Goal: Task Accomplishment & Management: Manage account settings

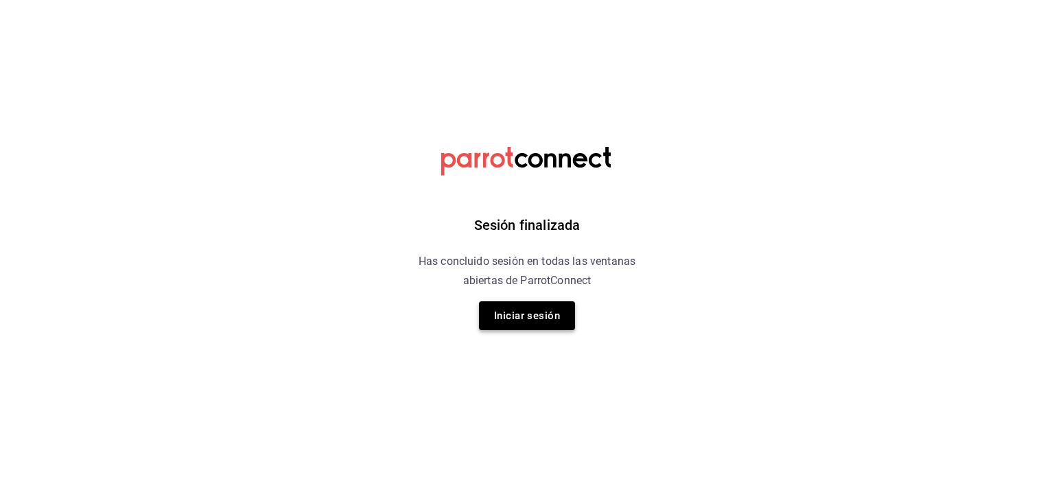
click at [551, 311] on button "Iniciar sesión" at bounding box center [527, 315] width 96 height 29
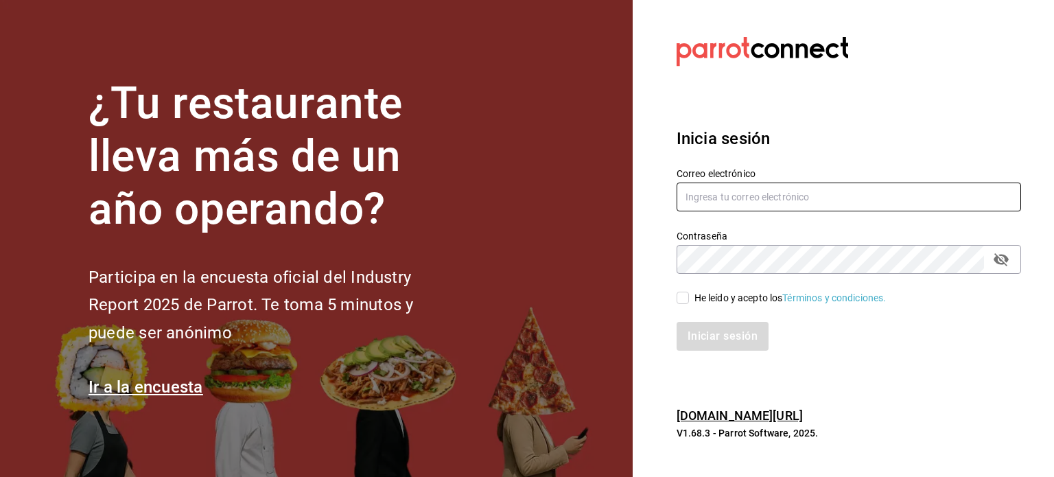
click at [769, 193] on input "text" at bounding box center [848, 196] width 344 height 29
type input "[EMAIL_ADDRESS][DOMAIN_NAME]"
click at [682, 300] on input "He leído y acepto los Términos y condiciones." at bounding box center [682, 298] width 12 height 12
checkbox input "true"
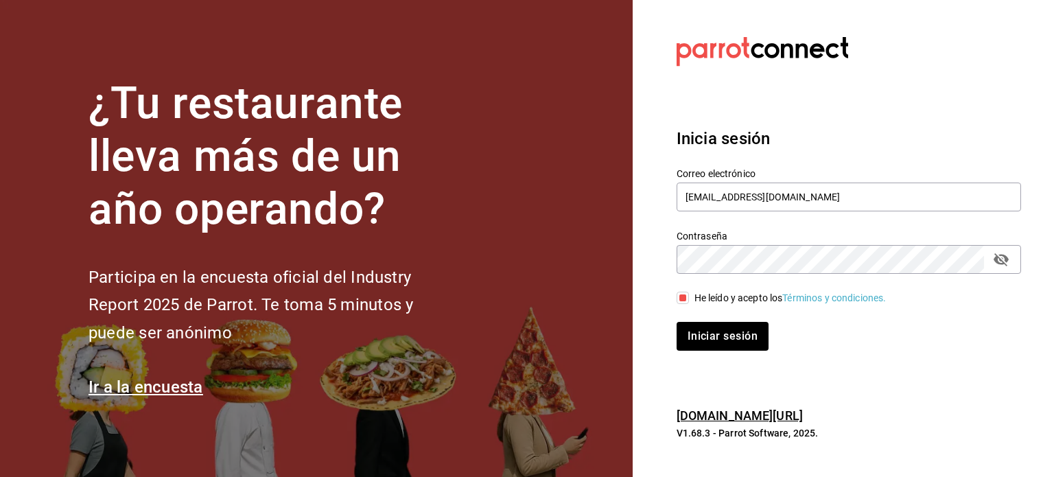
click at [694, 320] on div "Iniciar sesión" at bounding box center [840, 327] width 361 height 45
click at [698, 331] on button "Iniciar sesión" at bounding box center [722, 336] width 93 height 29
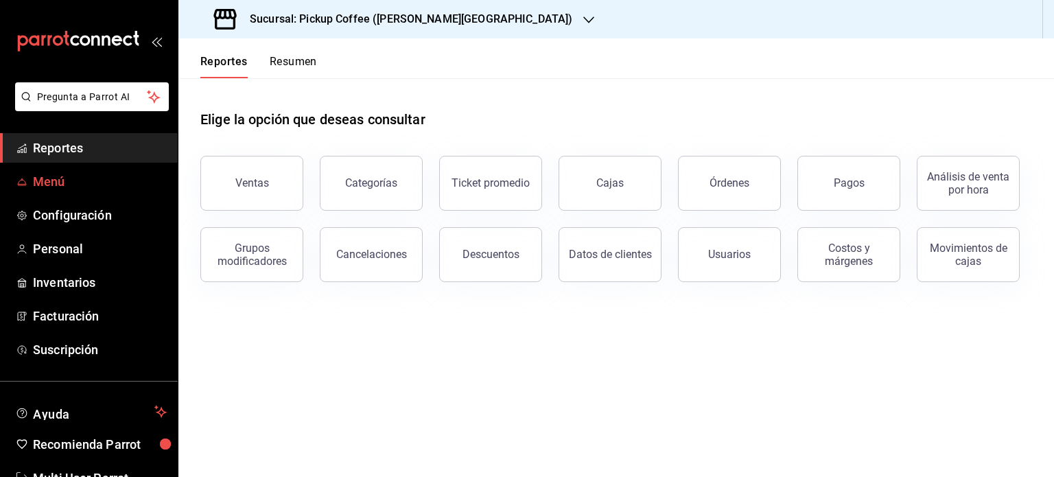
click at [70, 190] on span "Menú" at bounding box center [100, 181] width 134 height 19
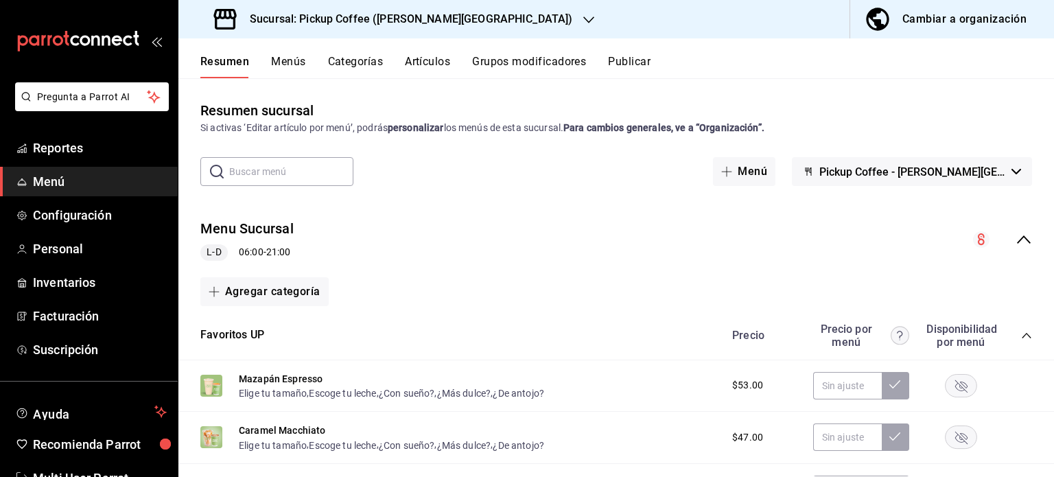
click at [583, 15] on icon "button" at bounding box center [588, 19] width 11 height 11
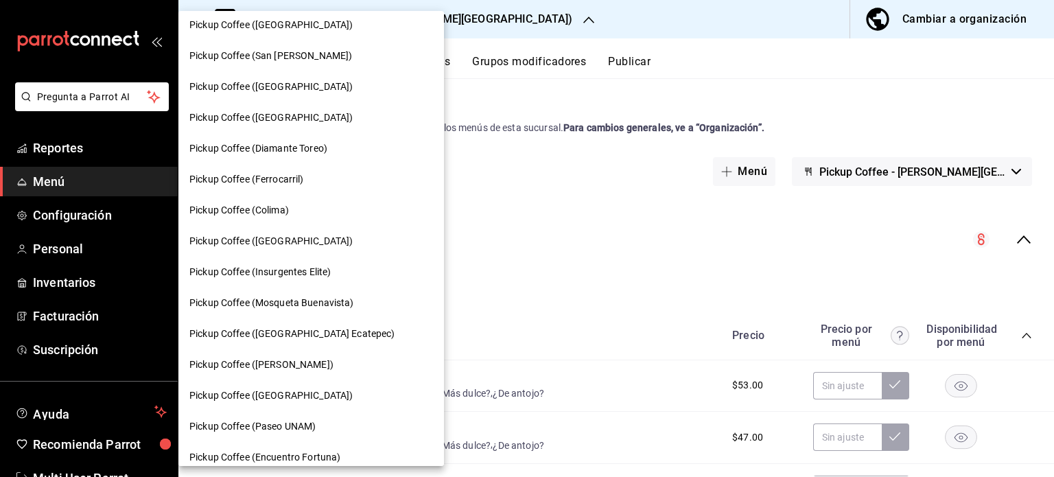
scroll to position [729, 0]
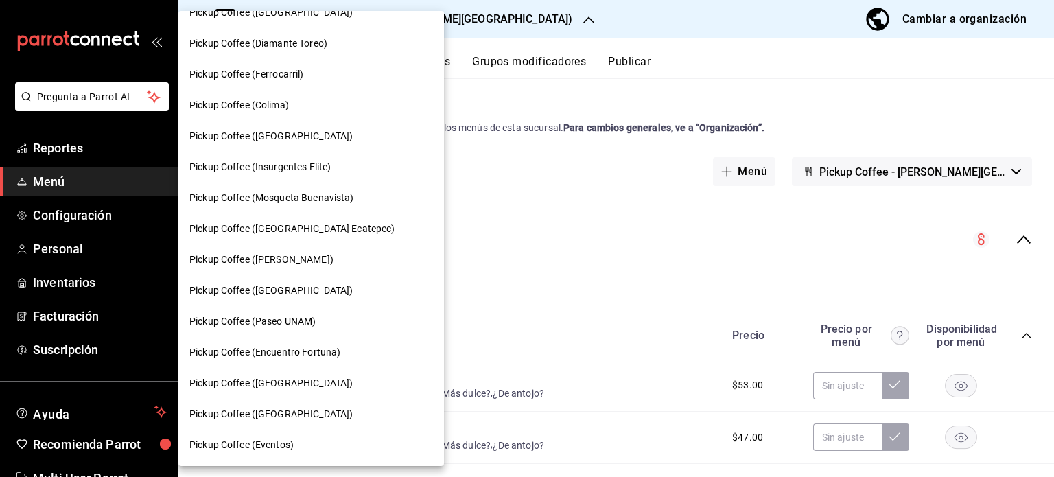
click at [337, 296] on div "Pickup Coffee (Palmas Norte)" at bounding box center [311, 290] width 244 height 14
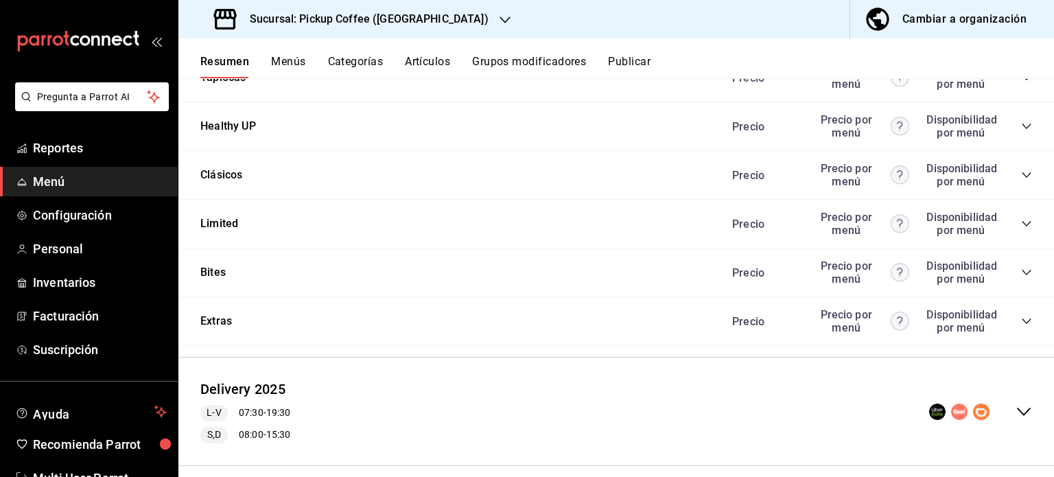
scroll to position [1243, 0]
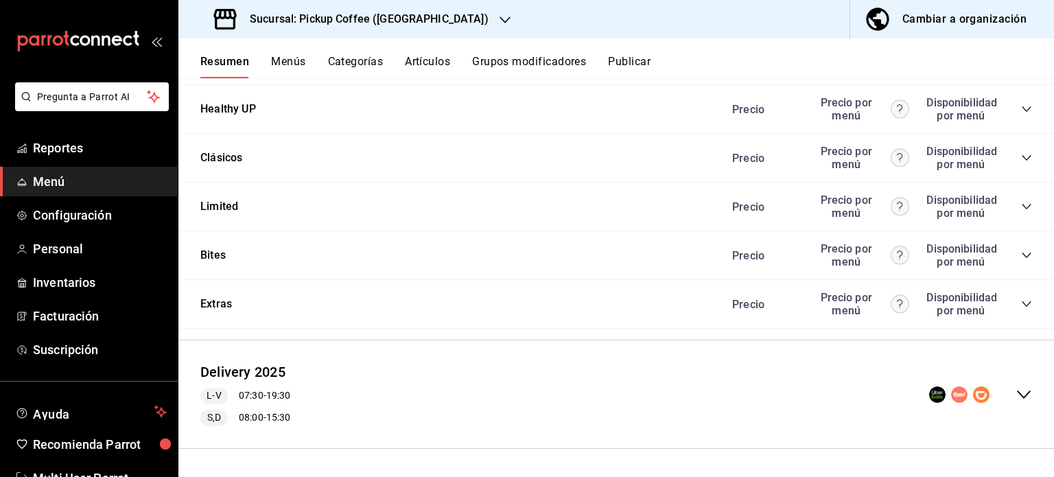
click at [1021, 254] on icon "collapse-category-row" at bounding box center [1026, 255] width 11 height 11
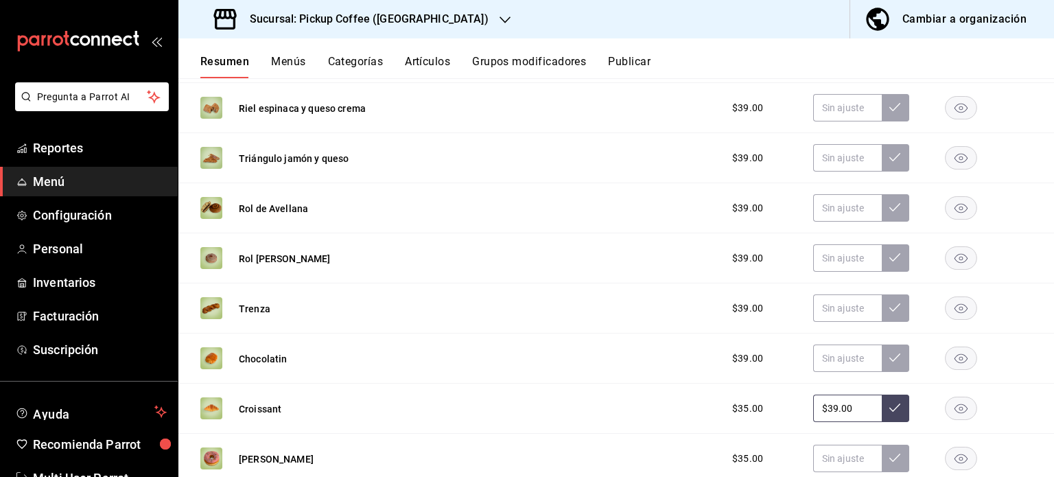
scroll to position [1438, 0]
click at [958, 113] on rect "button" at bounding box center [961, 107] width 32 height 23
click at [955, 155] on rect "button" at bounding box center [961, 157] width 32 height 23
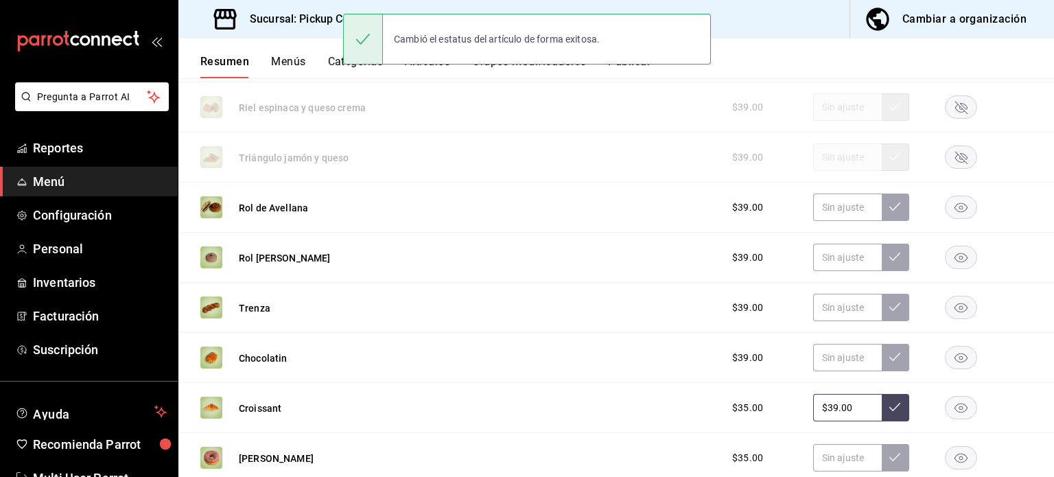
click at [954, 204] on rect "button" at bounding box center [961, 207] width 32 height 23
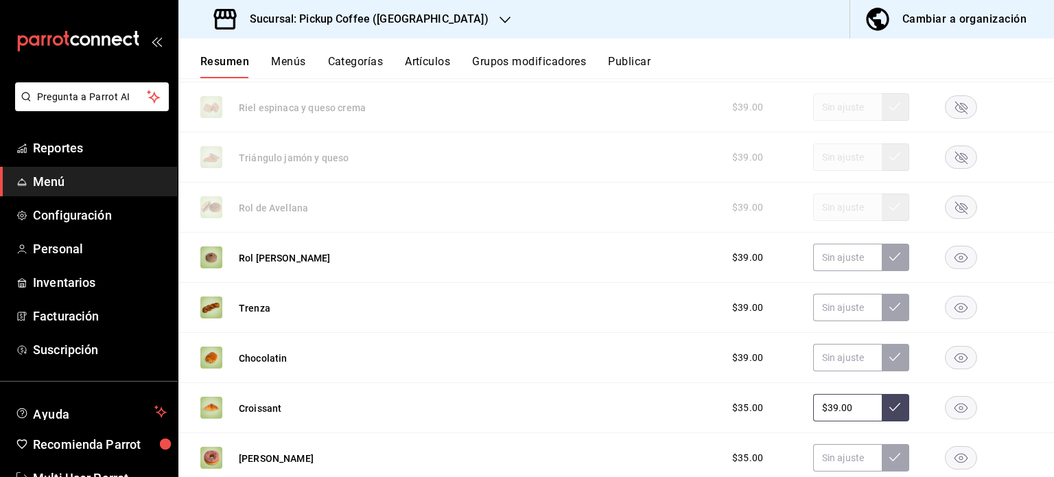
click at [947, 265] on rect "button" at bounding box center [961, 257] width 32 height 23
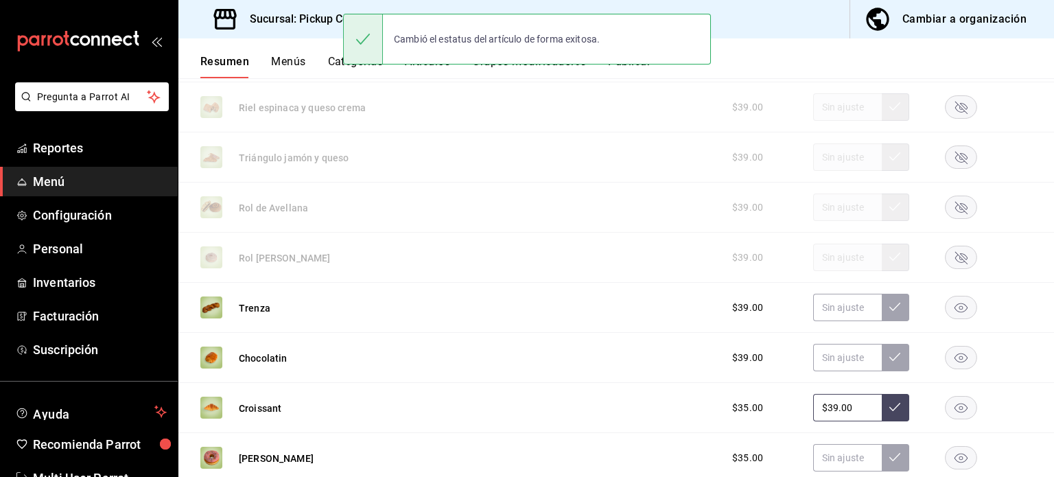
click at [948, 312] on rect "button" at bounding box center [961, 307] width 32 height 23
click at [950, 357] on rect "button" at bounding box center [961, 357] width 32 height 23
click at [954, 462] on rect "button" at bounding box center [961, 458] width 32 height 23
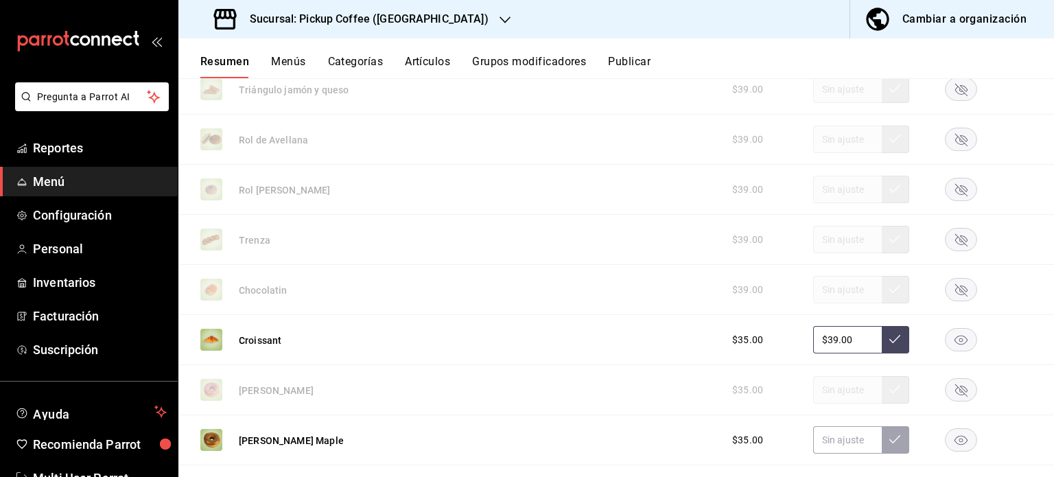
scroll to position [1506, 0]
click at [949, 436] on rect "button" at bounding box center [961, 439] width 32 height 23
click at [951, 287] on rect "button" at bounding box center [961, 289] width 32 height 23
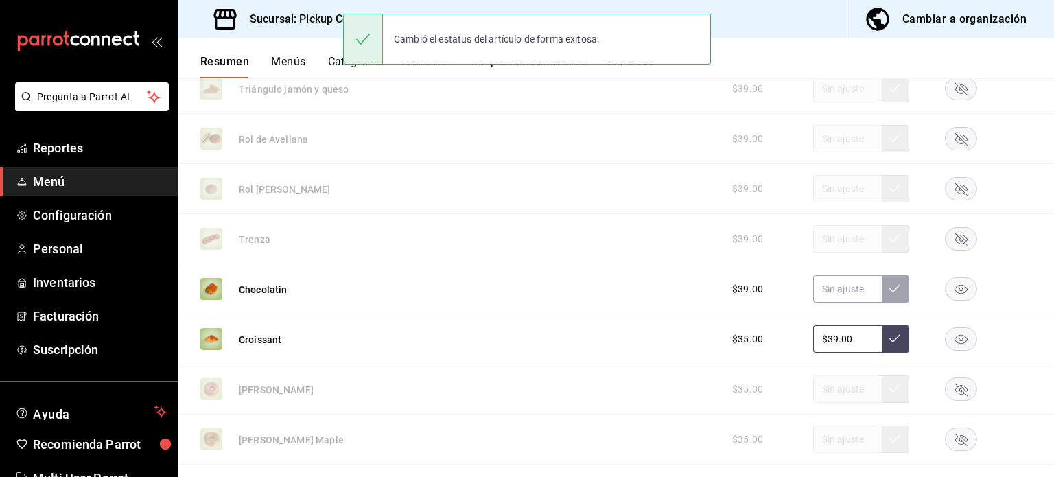
click at [1022, 185] on div "Rol de Canela $39.00" at bounding box center [615, 189] width 875 height 50
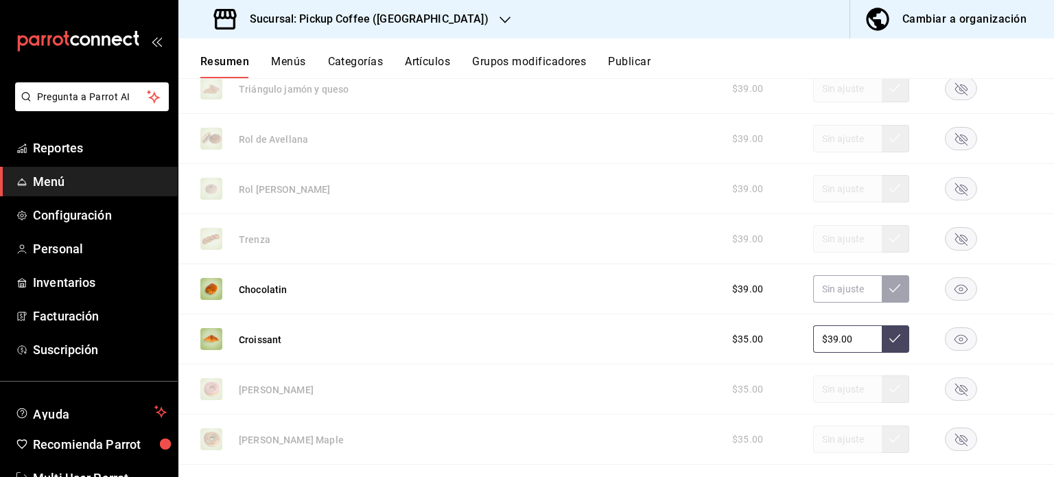
click at [481, 16] on div "Sucursal: Pickup Coffee (Palmas Norte) Cambiar a organización" at bounding box center [615, 19] width 875 height 38
click at [499, 21] on icon "button" at bounding box center [504, 19] width 11 height 7
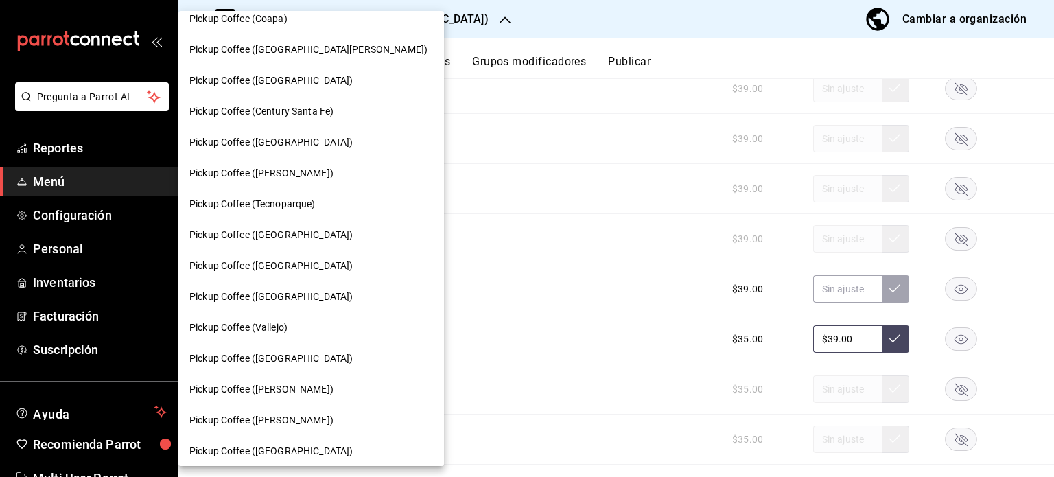
scroll to position [202, 0]
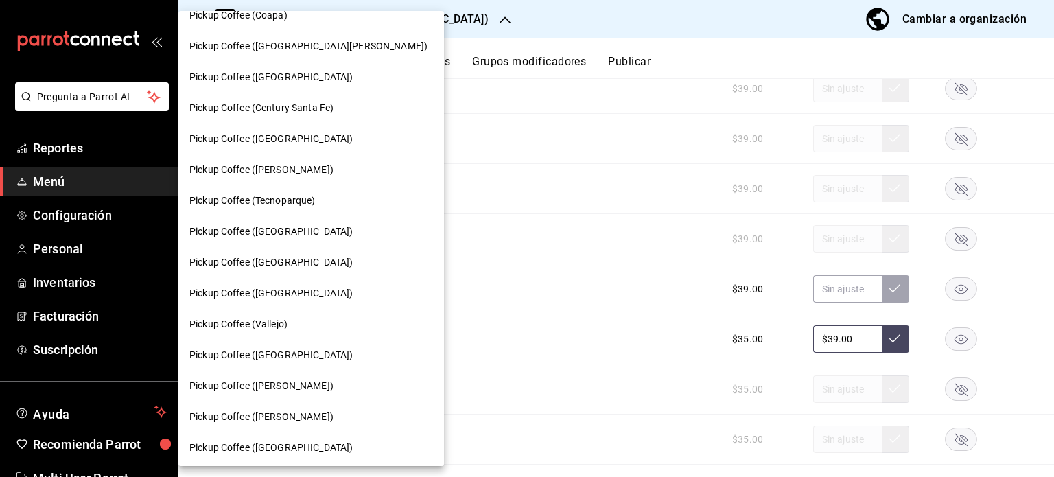
click at [326, 110] on span "Pickup Coffee (Century Santa Fe)" at bounding box center [261, 108] width 144 height 14
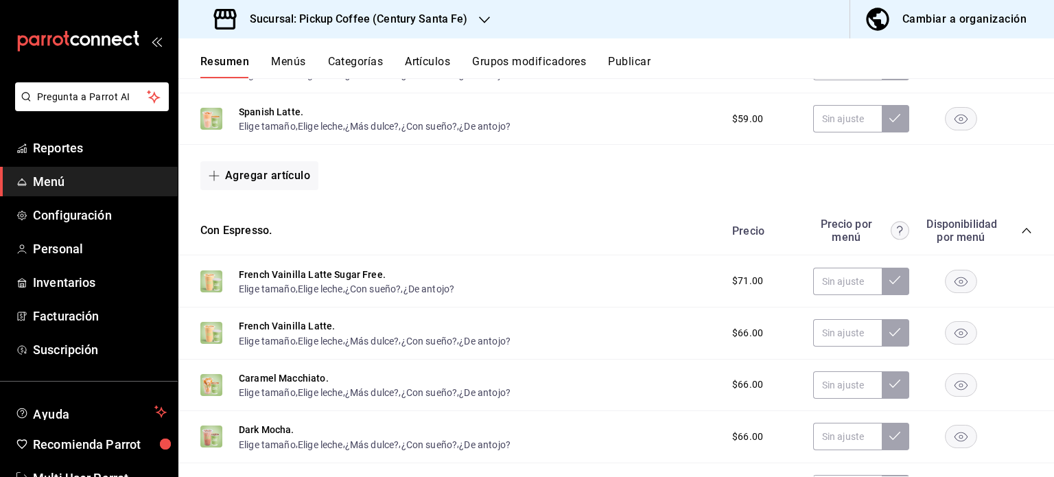
scroll to position [370, 0]
click at [287, 57] on button "Menús" at bounding box center [288, 66] width 34 height 23
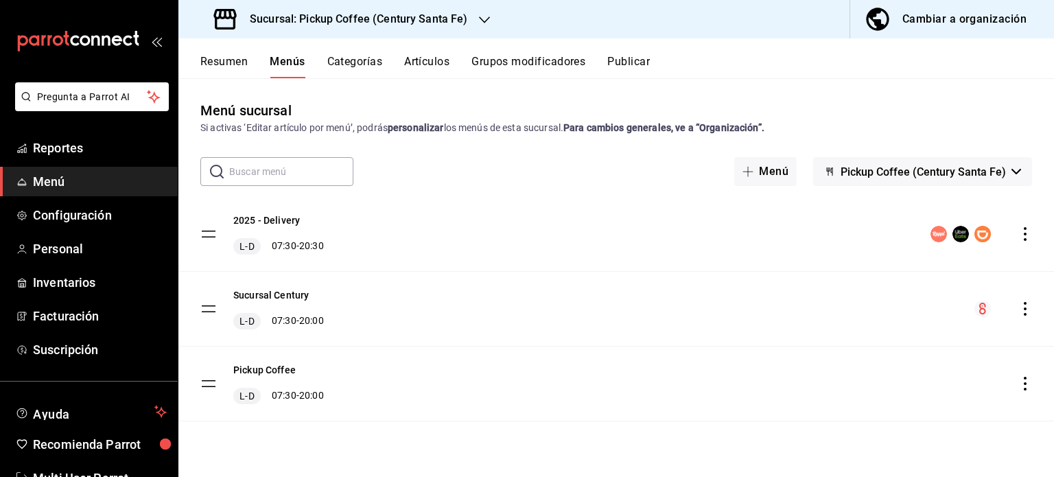
click at [59, 181] on span "Menú" at bounding box center [100, 181] width 134 height 19
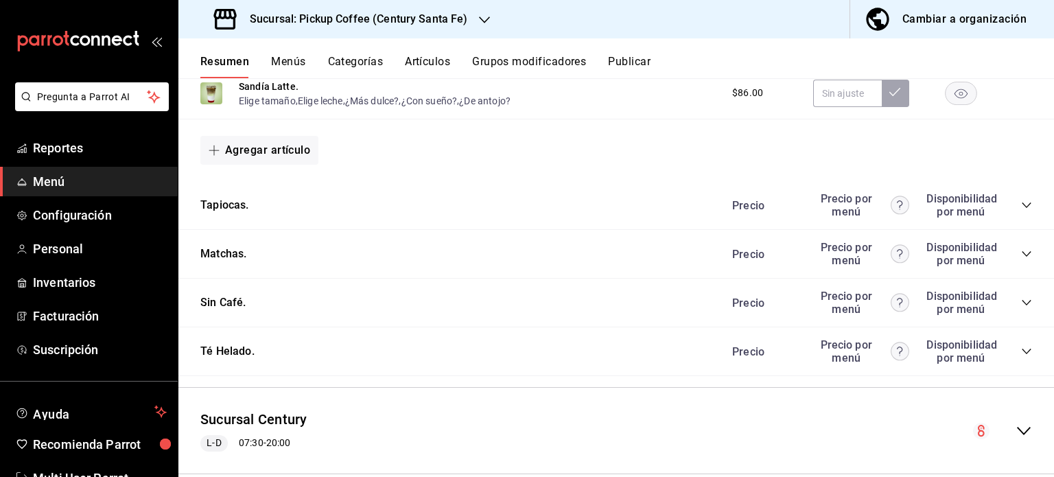
scroll to position [1398, 0]
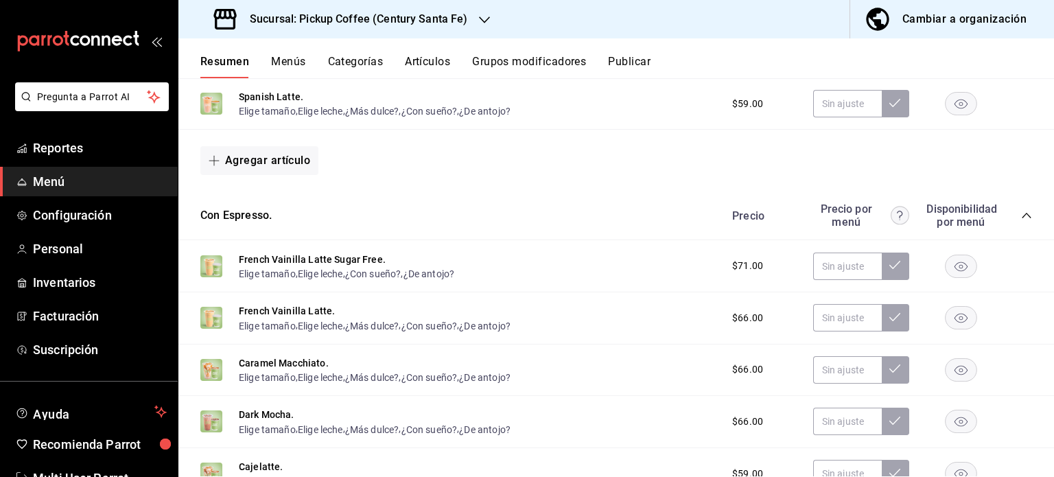
click at [1021, 215] on icon "collapse-category-row" at bounding box center [1026, 215] width 11 height 11
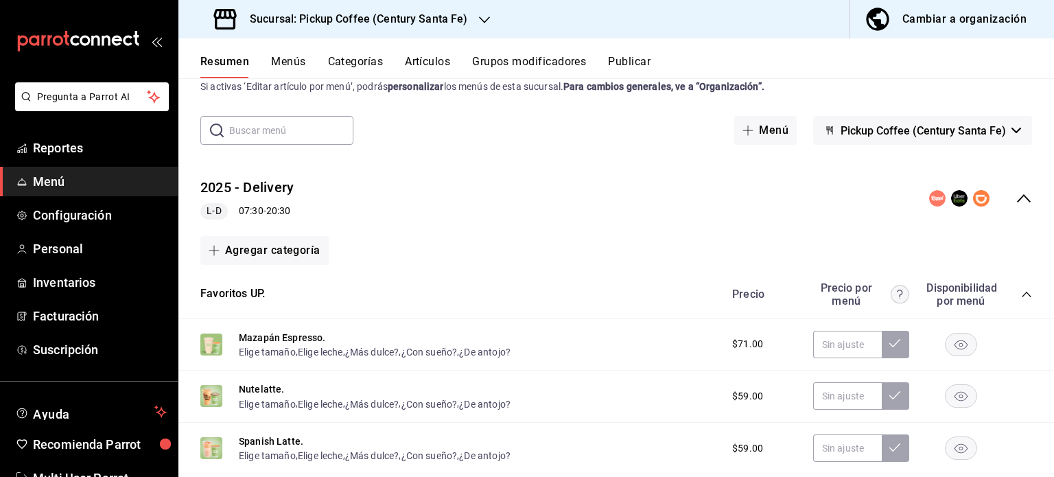
scroll to position [0, 0]
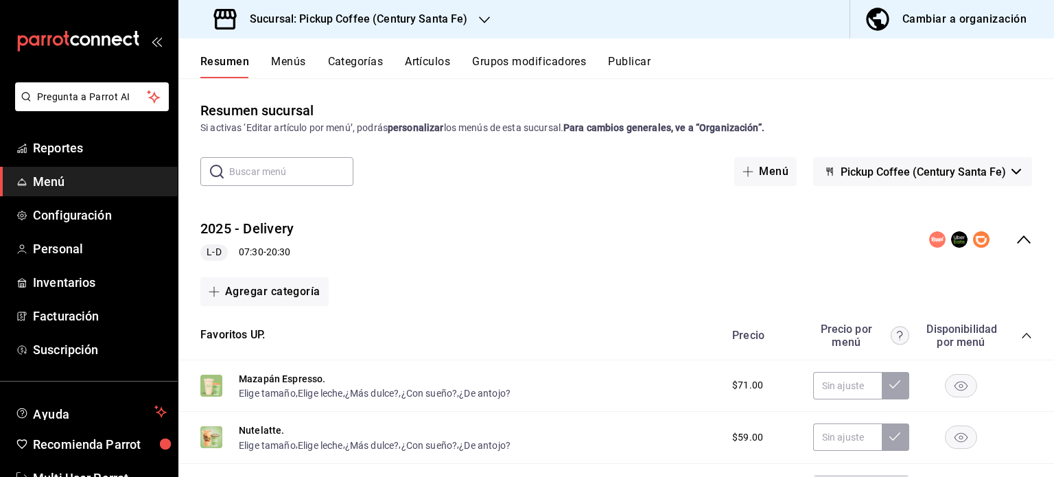
click at [1021, 335] on icon "collapse-category-row" at bounding box center [1026, 335] width 11 height 11
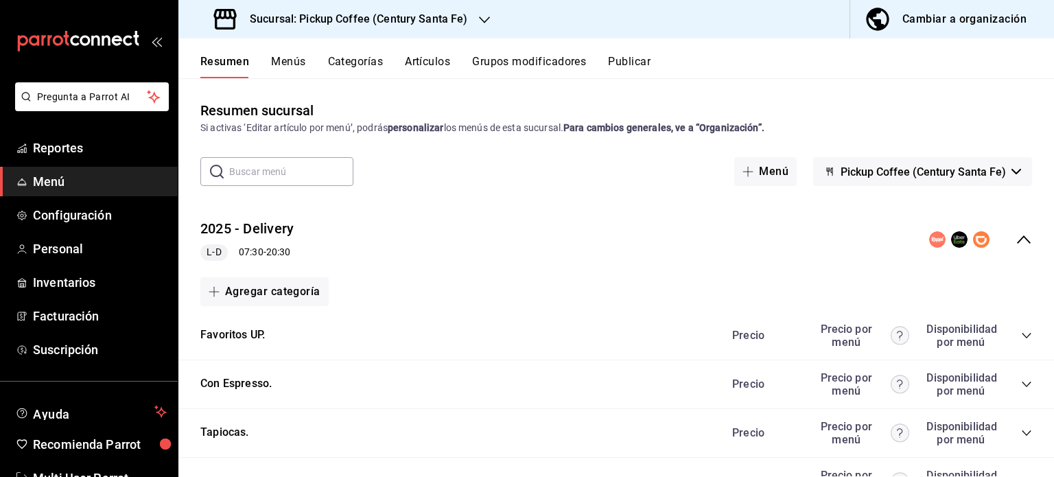
click at [263, 55] on div "Resumen Menús Categorías Artículos Grupos modificadores Publicar" at bounding box center [626, 66] width 853 height 23
click at [272, 57] on button "Menús" at bounding box center [288, 66] width 34 height 23
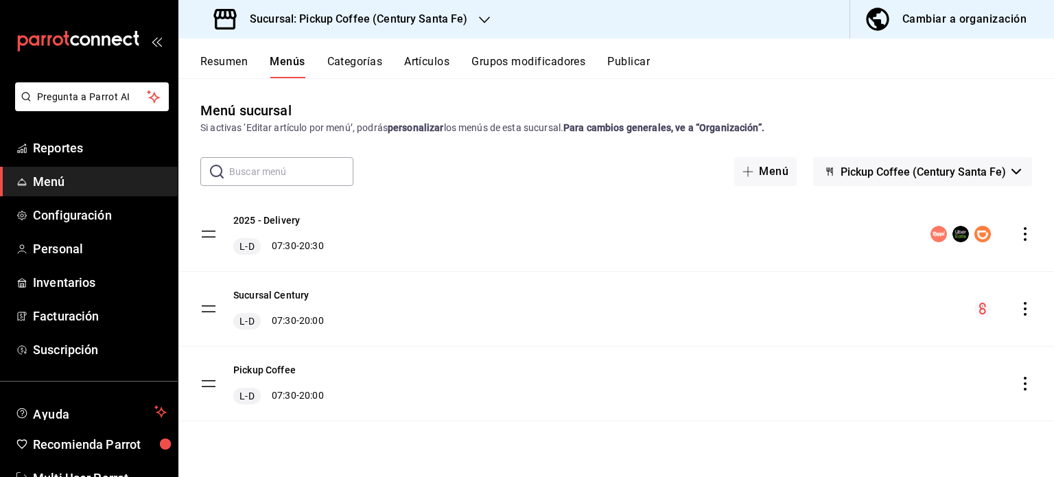
click at [351, 62] on button "Categorías" at bounding box center [355, 66] width 56 height 23
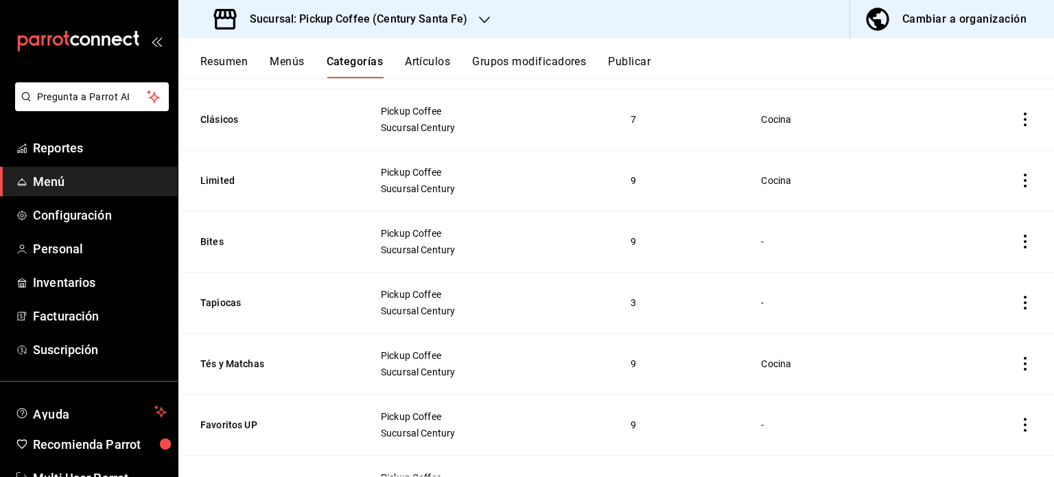
scroll to position [480, 0]
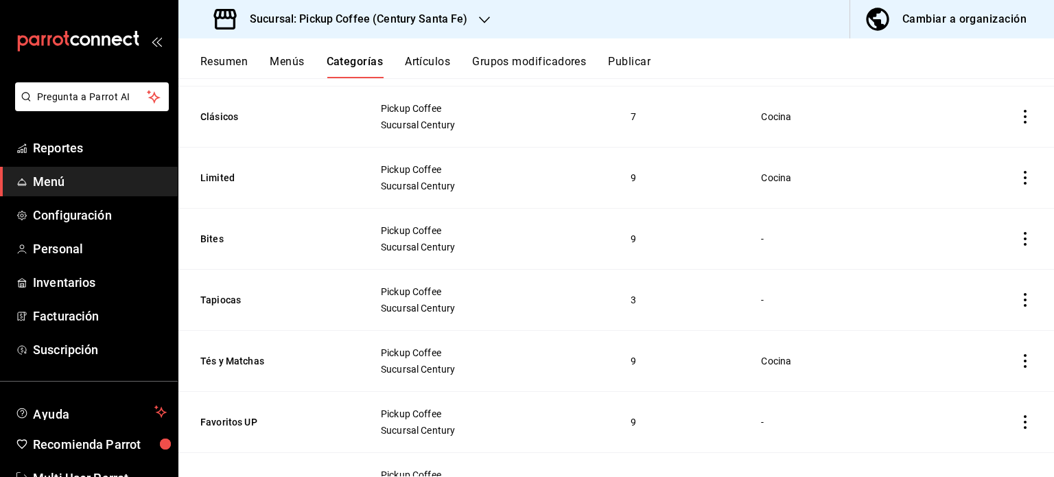
click at [1018, 241] on icon "actions" at bounding box center [1025, 239] width 14 height 14
click at [971, 267] on span "Editar" at bounding box center [973, 271] width 36 height 14
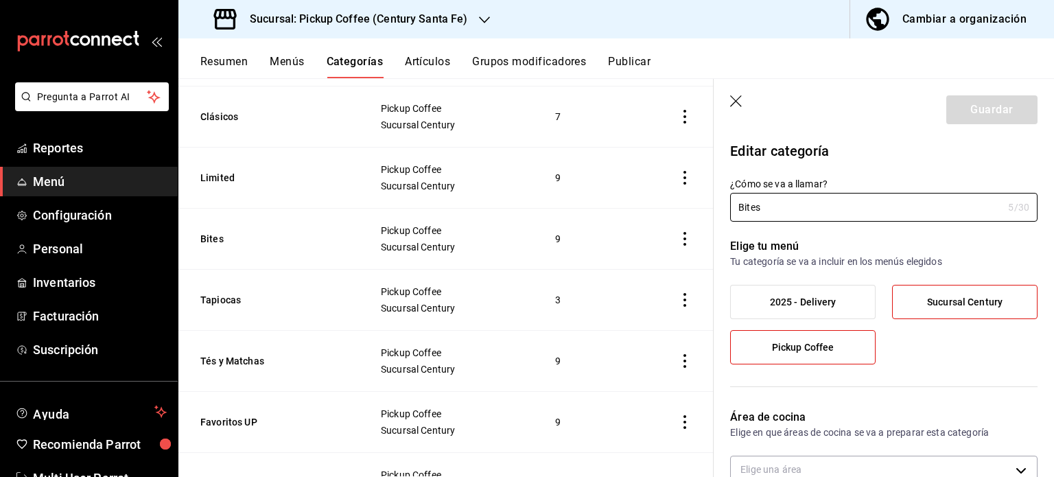
click at [850, 301] on label "2025 - Delivery" at bounding box center [803, 301] width 144 height 33
click at [0, 0] on input "2025 - Delivery" at bounding box center [0, 0] width 0 height 0
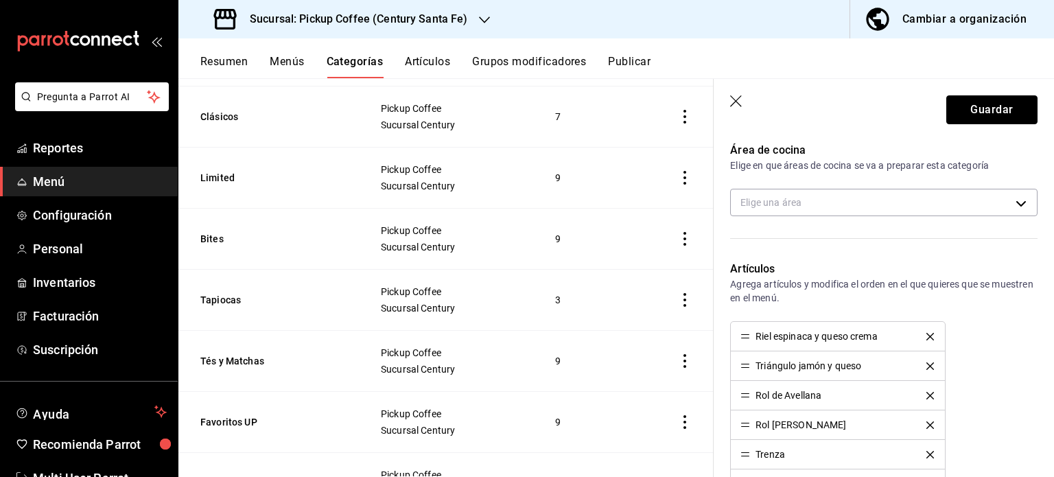
click at [994, 117] on button "Guardar" at bounding box center [991, 109] width 91 height 29
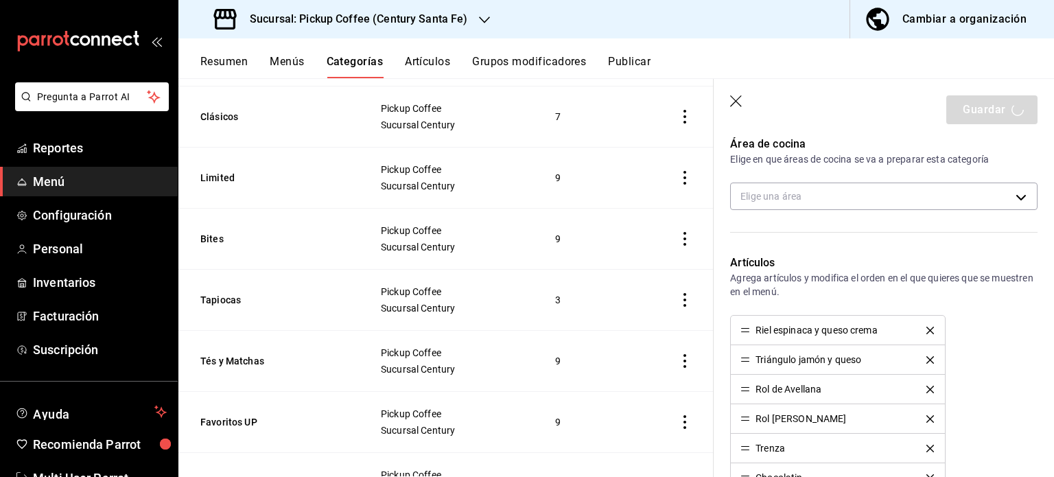
scroll to position [480, 0]
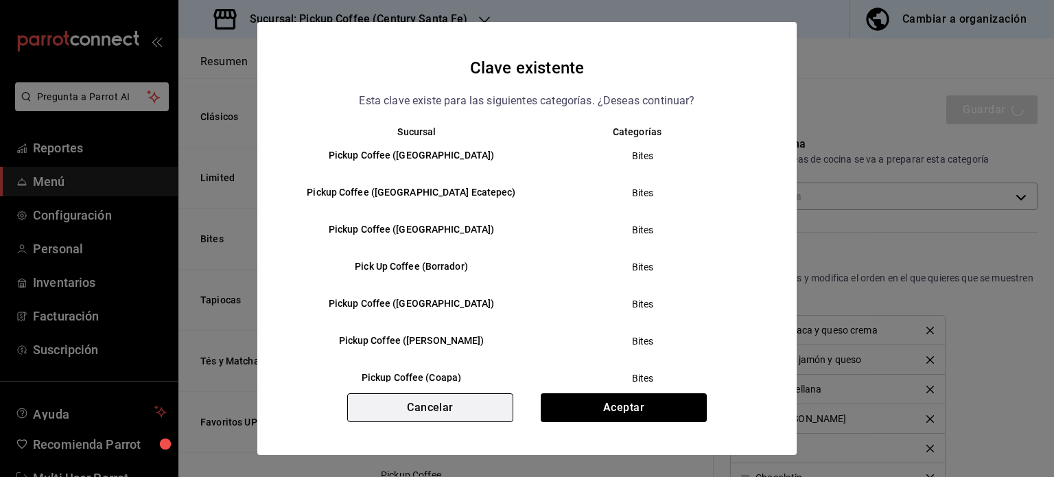
click at [488, 403] on button "Cancelar" at bounding box center [430, 407] width 166 height 29
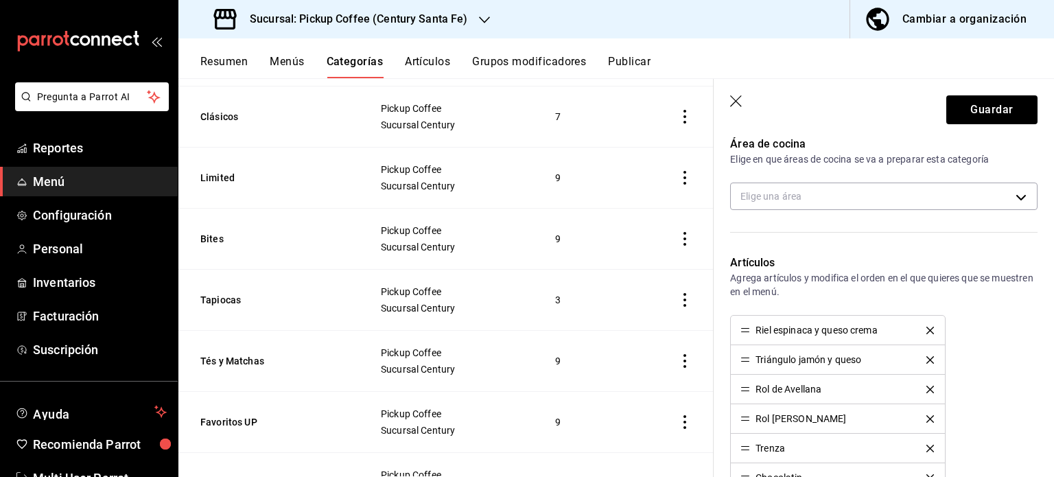
click at [733, 101] on icon "button" at bounding box center [737, 102] width 14 height 14
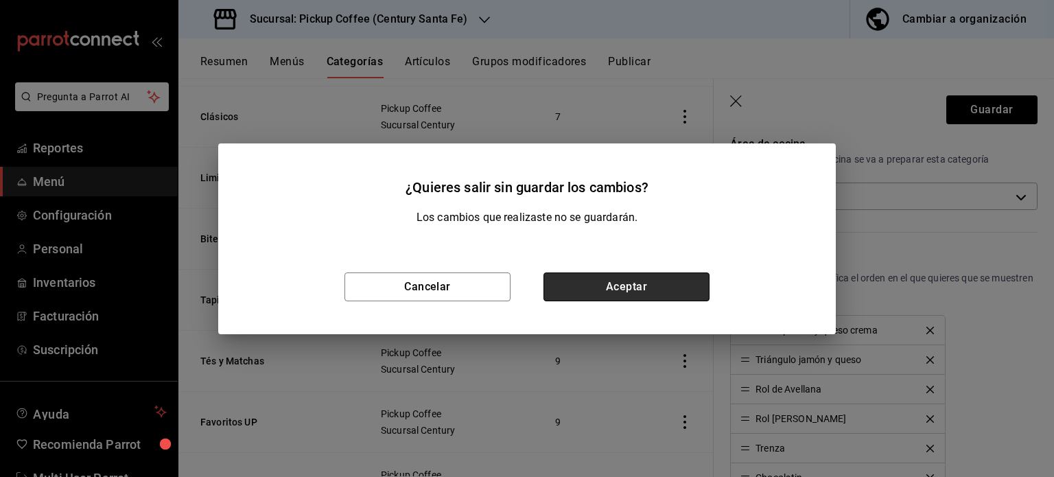
click at [582, 286] on button "Aceptar" at bounding box center [626, 286] width 166 height 29
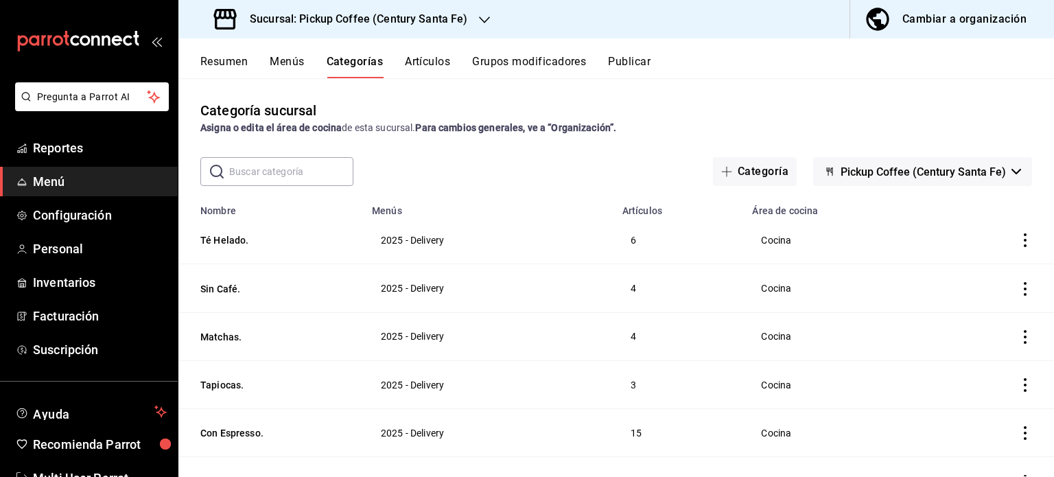
click at [309, 59] on div "Resumen Menús Categorías Artículos Grupos modificadores Publicar" at bounding box center [626, 66] width 853 height 23
click at [285, 60] on button "Menús" at bounding box center [287, 66] width 34 height 23
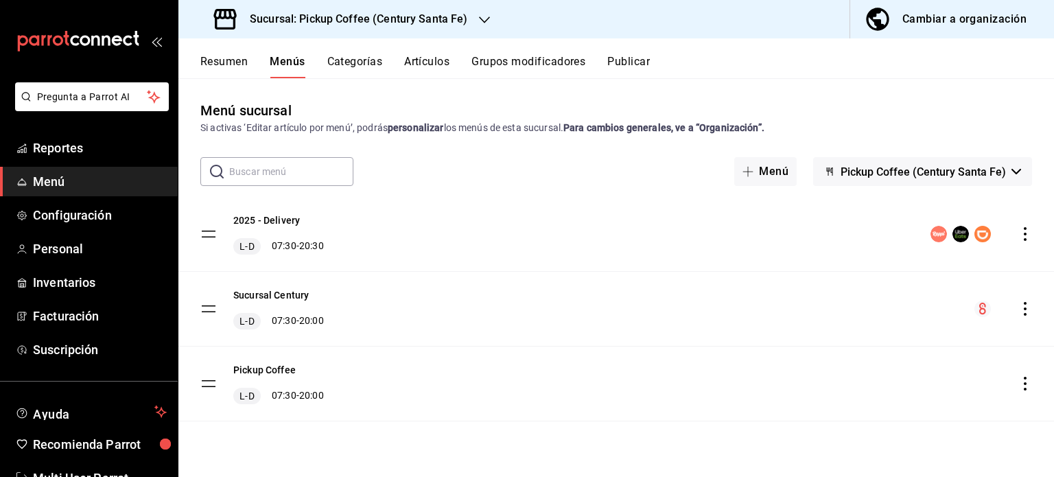
click at [226, 58] on button "Resumen" at bounding box center [223, 66] width 47 height 23
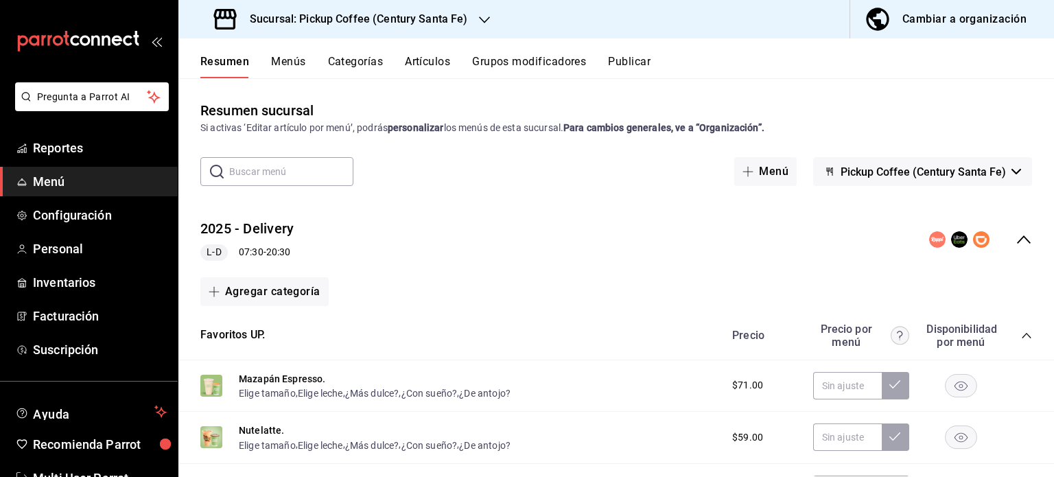
click at [478, 10] on div "Sucursal: Pickup Coffee (Century Santa Fe)" at bounding box center [342, 19] width 306 height 38
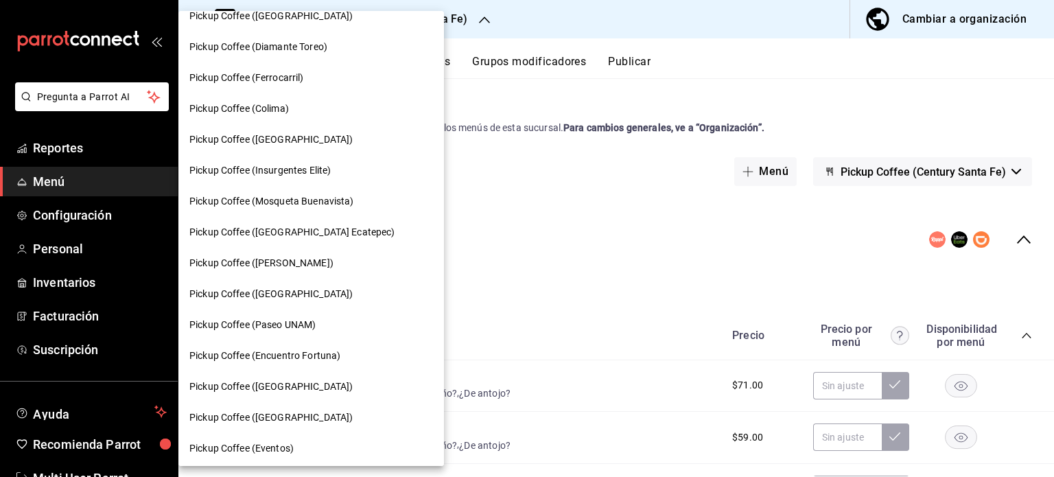
scroll to position [729, 0]
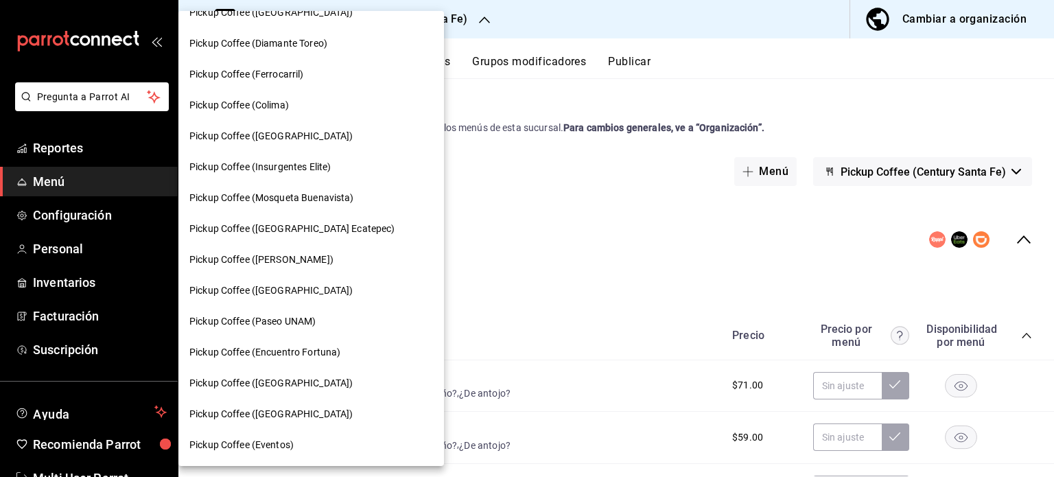
click at [311, 265] on span "Pickup Coffee (Pabellon Cuauhtemoc)" at bounding box center [261, 259] width 144 height 14
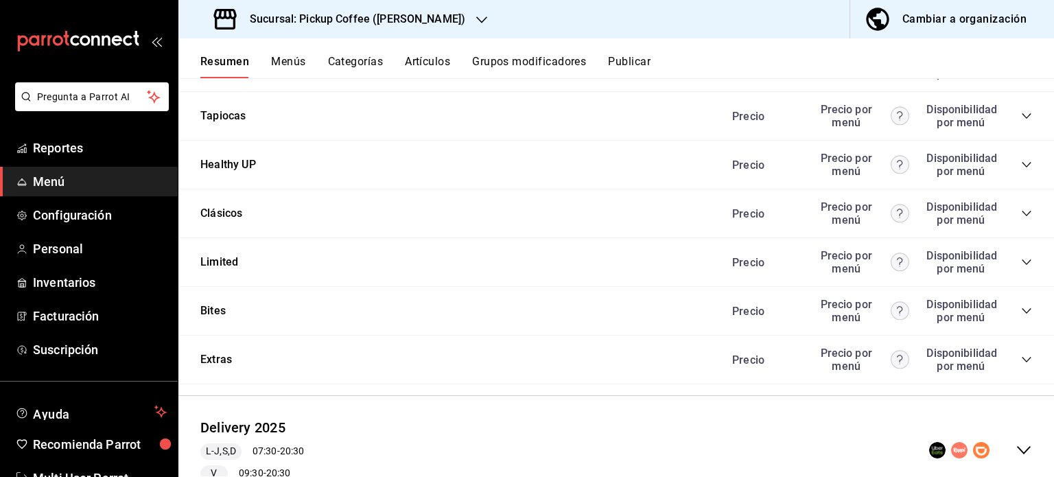
click at [226, 313] on div "Bites Precio Precio por menú Disponibilidad por menú" at bounding box center [615, 311] width 875 height 49
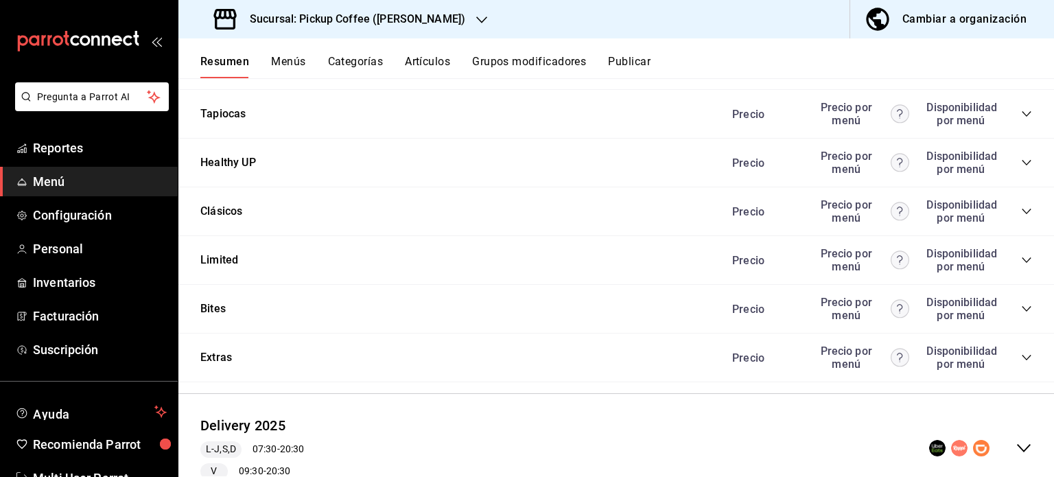
scroll to position [1165, 0]
click at [1008, 304] on div "Precio Precio por menú Disponibilidad por menú" at bounding box center [874, 308] width 313 height 26
click at [1021, 307] on icon "collapse-category-row" at bounding box center [1026, 307] width 11 height 11
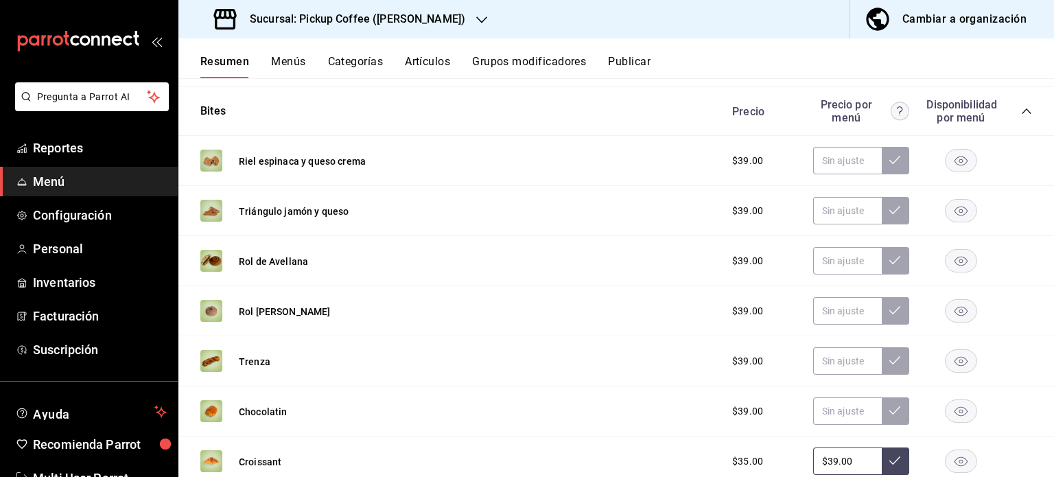
click at [947, 216] on rect "button" at bounding box center [961, 211] width 32 height 23
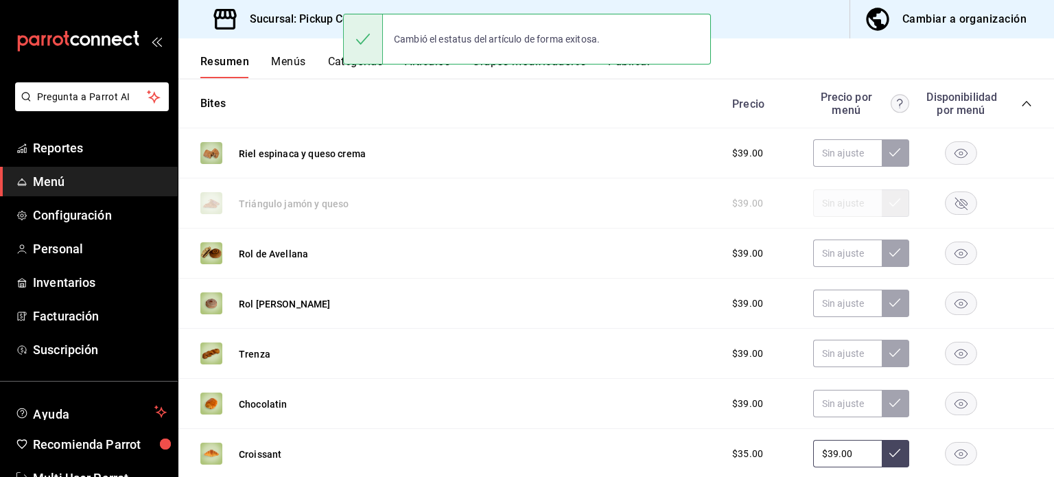
scroll to position [1370, 0]
click at [949, 153] on rect "button" at bounding box center [961, 152] width 32 height 23
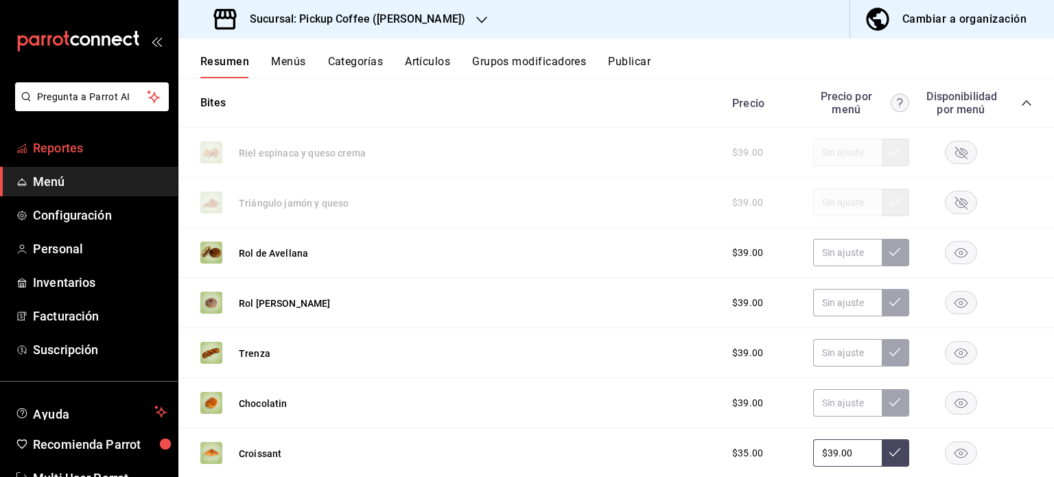
click at [82, 150] on span "Reportes" at bounding box center [100, 148] width 134 height 19
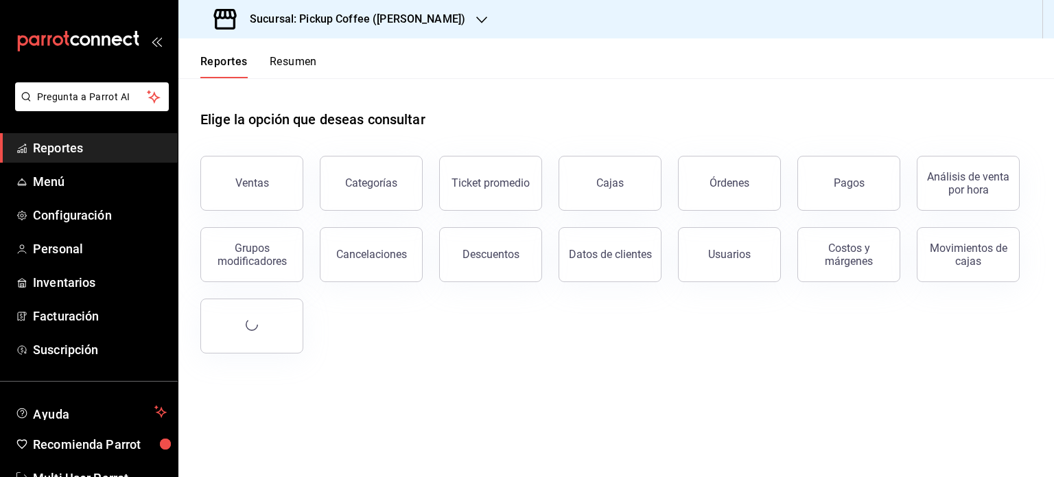
click at [305, 66] on button "Resumen" at bounding box center [293, 66] width 47 height 23
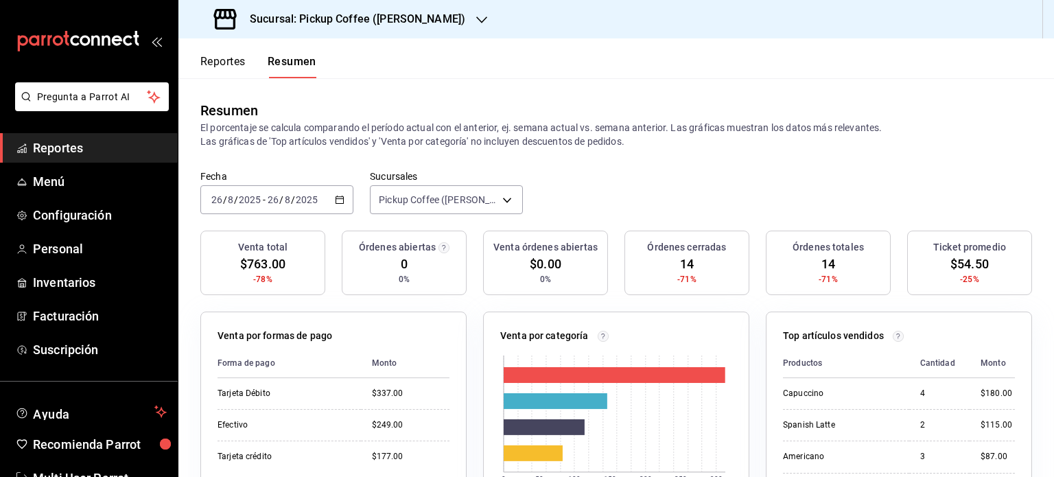
click at [465, 13] on h3 "Sucursal: Pickup Coffee (Pabellon Cuauhtemoc)" at bounding box center [352, 19] width 226 height 16
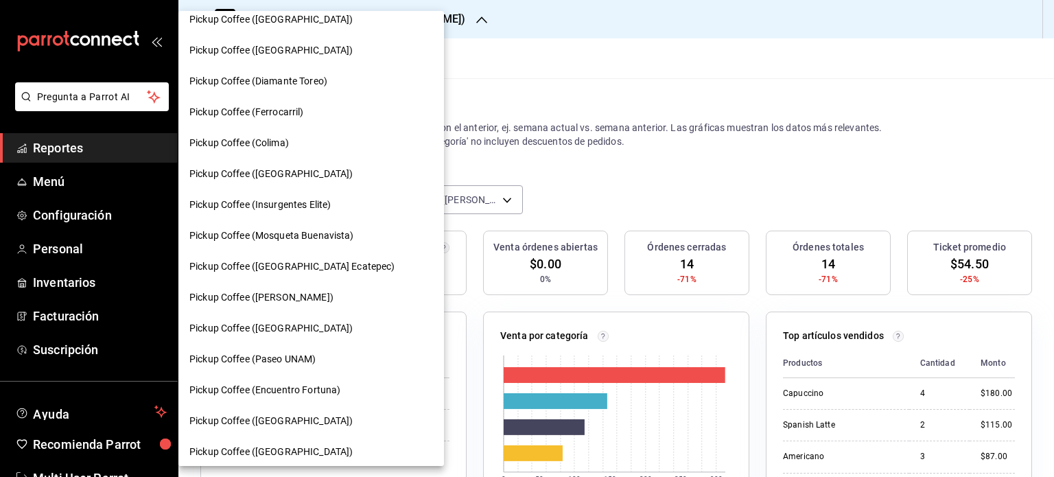
scroll to position [729, 0]
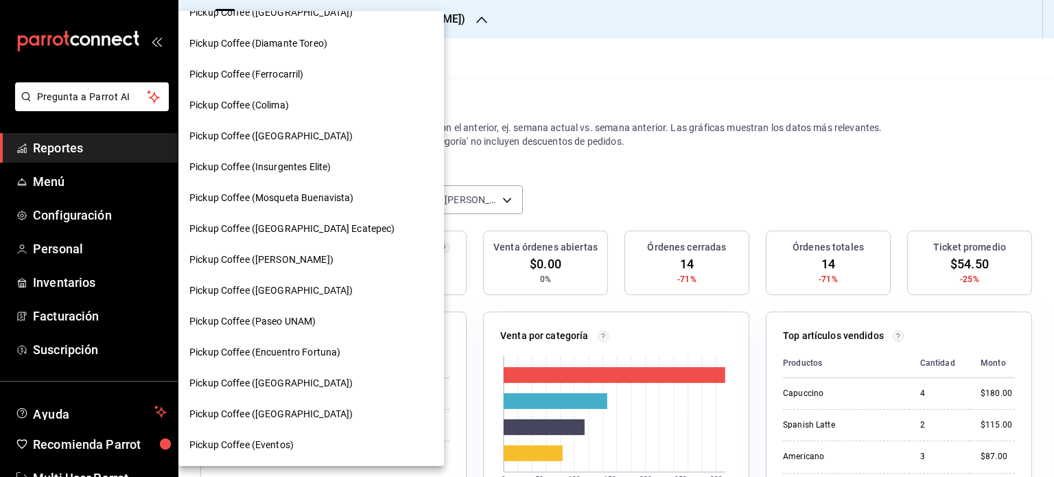
click at [573, 43] on div at bounding box center [527, 238] width 1054 height 477
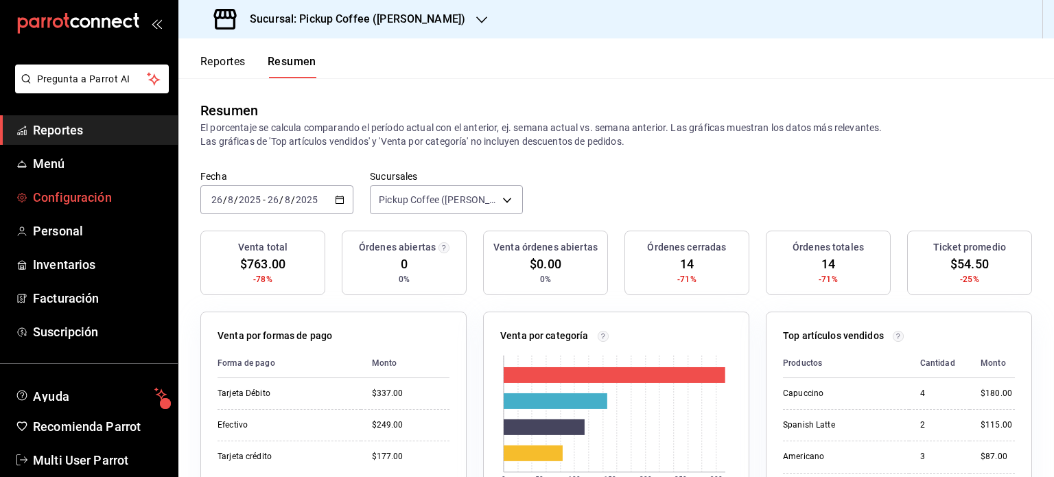
scroll to position [40, 0]
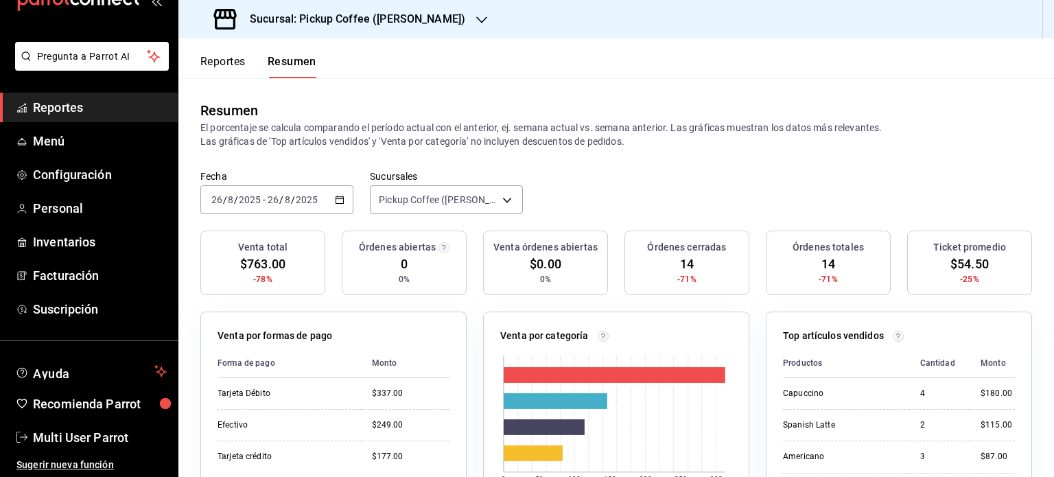
click at [296, 101] on div "Resumen" at bounding box center [615, 110] width 831 height 21
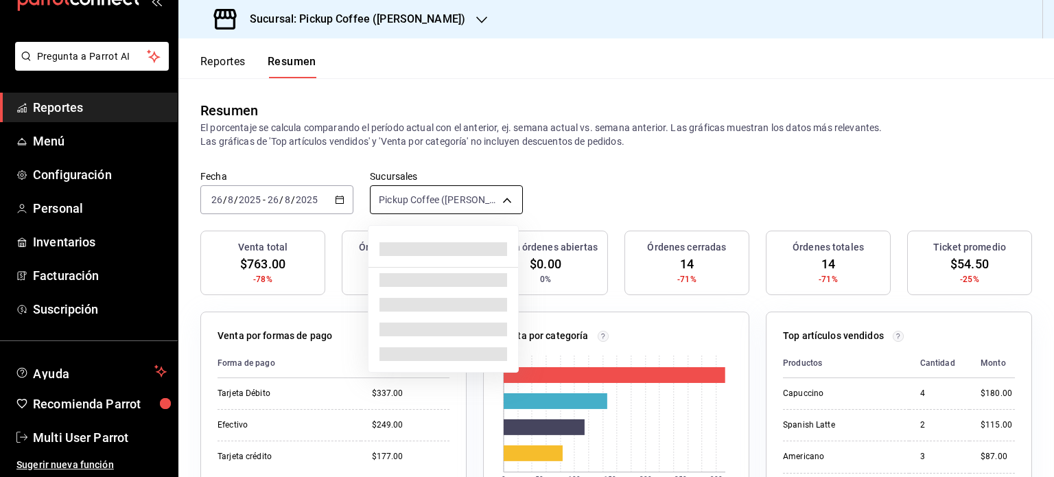
click at [508, 197] on body "Pregunta a Parrot AI Reportes Menú Configuración Personal Inventarios Facturaci…" at bounding box center [527, 238] width 1054 height 477
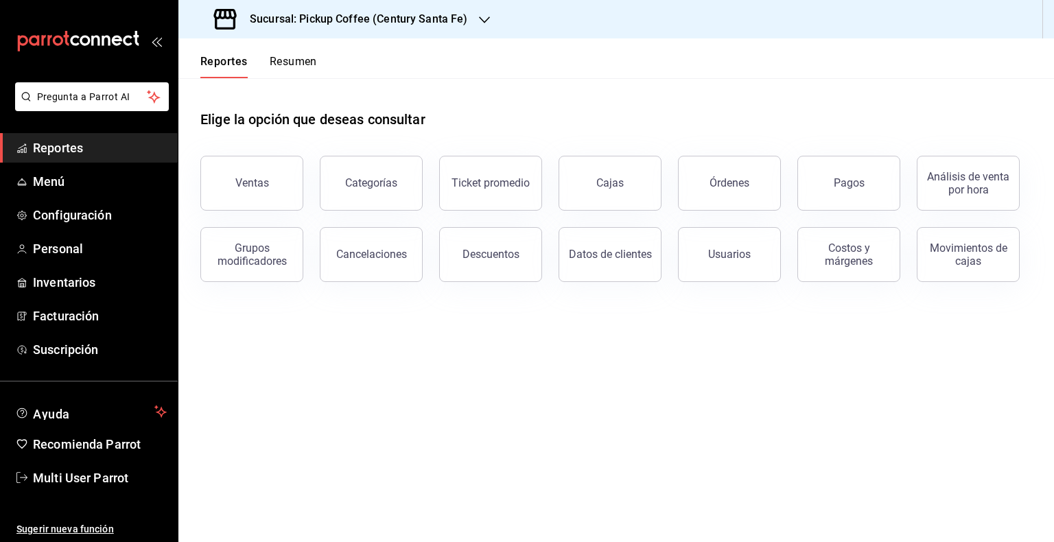
click at [287, 60] on button "Resumen" at bounding box center [293, 66] width 47 height 23
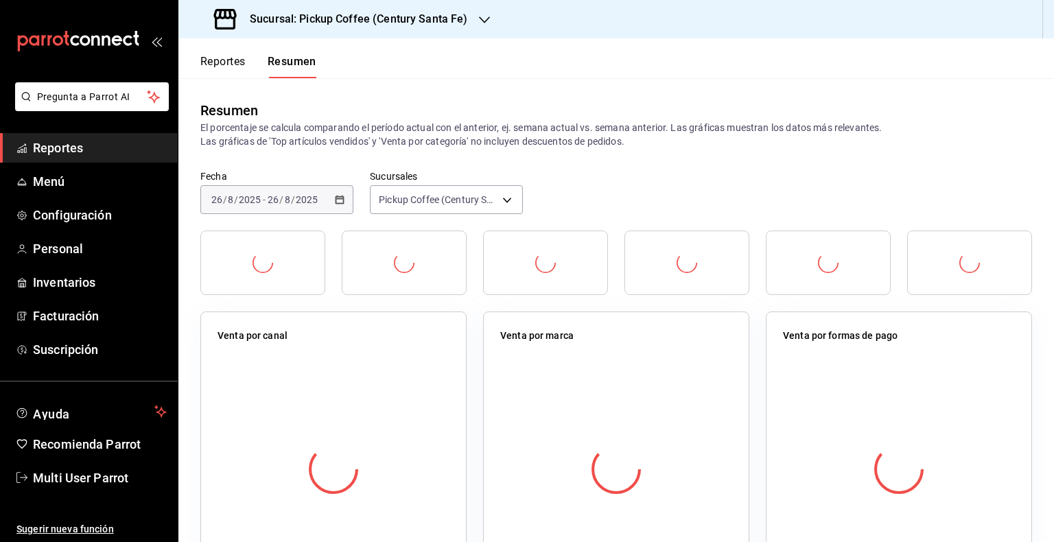
click at [455, 15] on h3 "Sucursal: Pickup Coffee (Century Santa Fe)" at bounding box center [353, 19] width 229 height 16
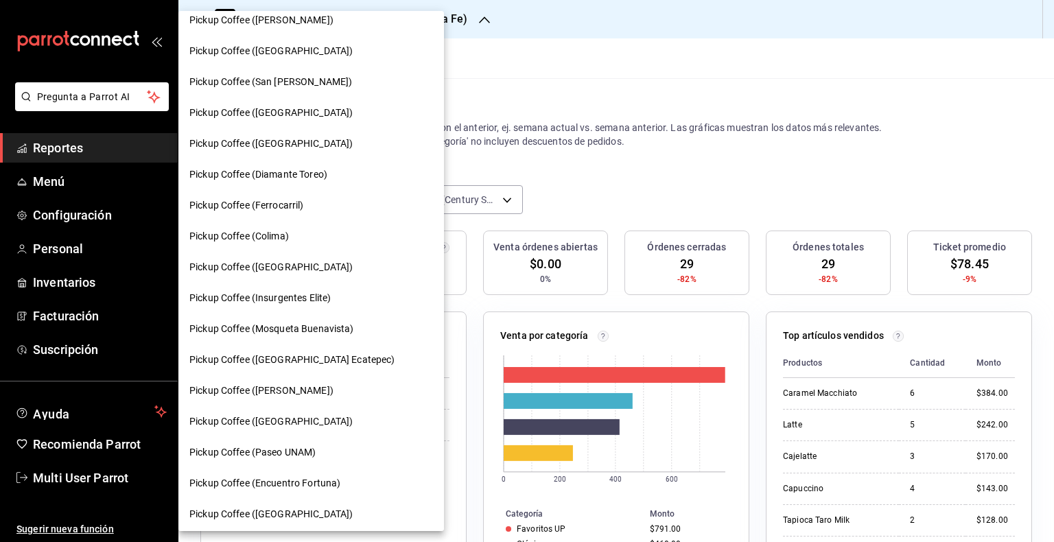
scroll to position [664, 0]
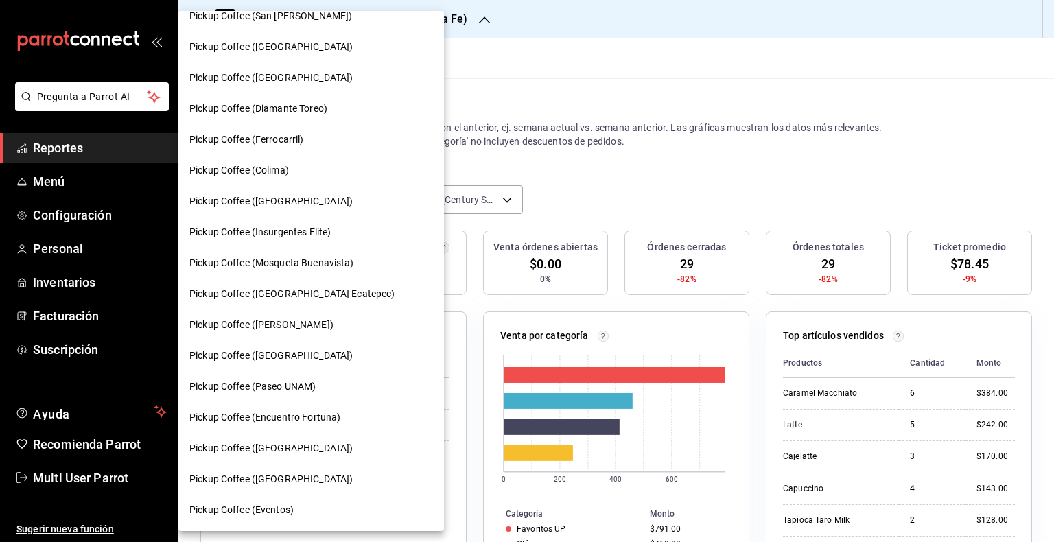
click at [641, 47] on div at bounding box center [527, 271] width 1054 height 542
